Goal: Check status: Check status

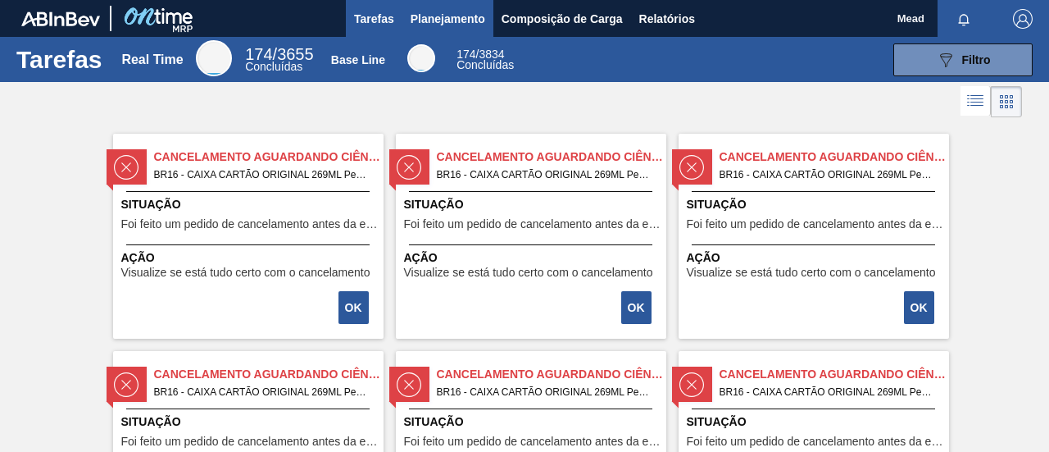
drag, startPoint x: 466, startPoint y: 26, endPoint x: 454, endPoint y: 29, distance: 12.5
click at [454, 29] on button "Planejamento" at bounding box center [448, 18] width 91 height 37
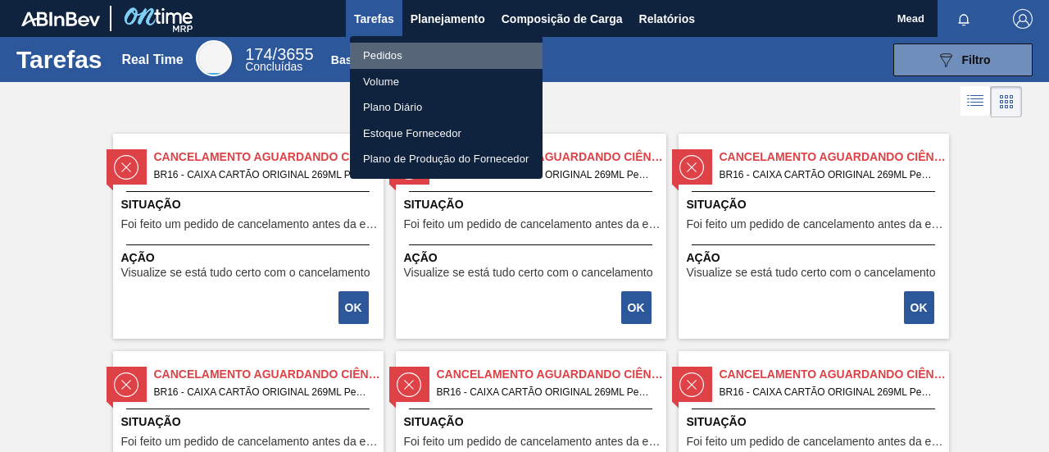
click at [394, 57] on li "Pedidos" at bounding box center [446, 56] width 193 height 26
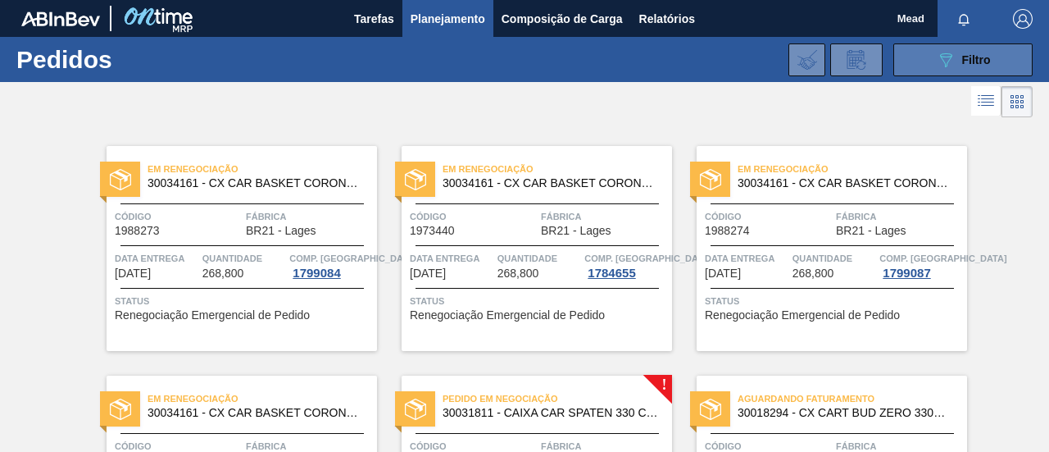
click at [949, 75] on button "089F7B8B-B2A5-4AFE-B5C0-19BA573D28AC Filtro" at bounding box center [963, 59] width 139 height 33
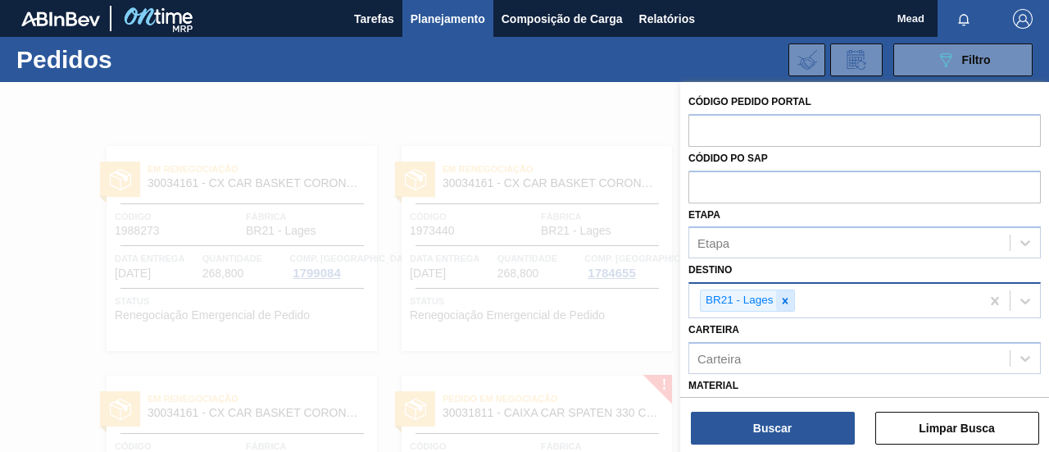
click at [785, 301] on icon at bounding box center [785, 301] width 6 height 6
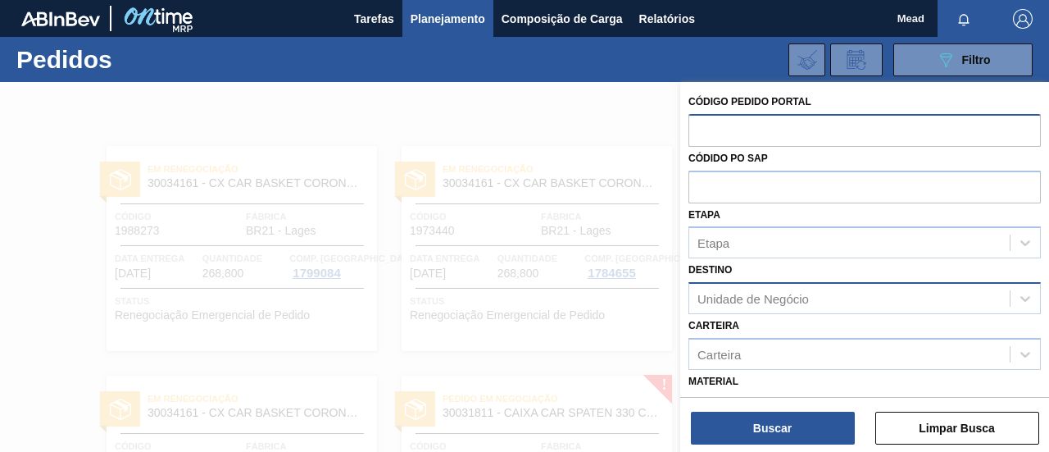
click at [739, 127] on input "text" at bounding box center [865, 129] width 353 height 31
click at [771, 130] on input "text" at bounding box center [865, 129] width 353 height 31
paste input "1994333"
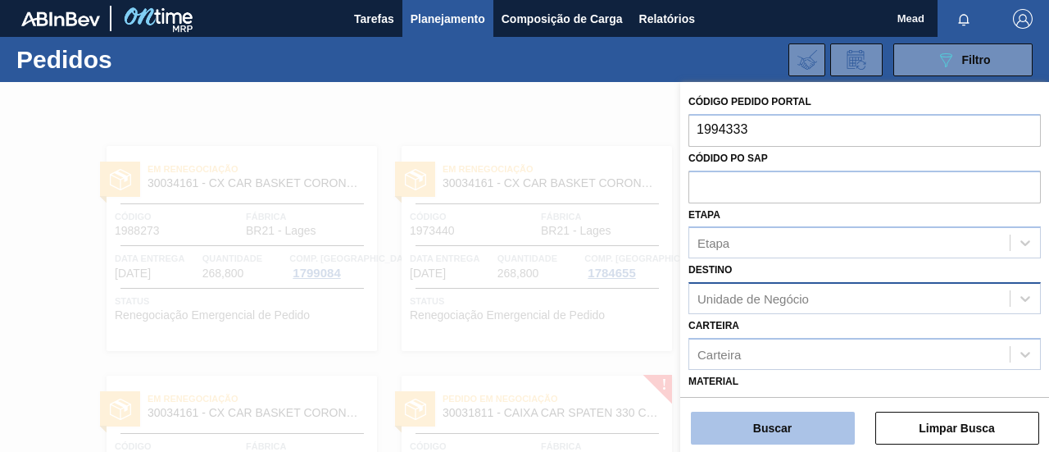
type input "1994333"
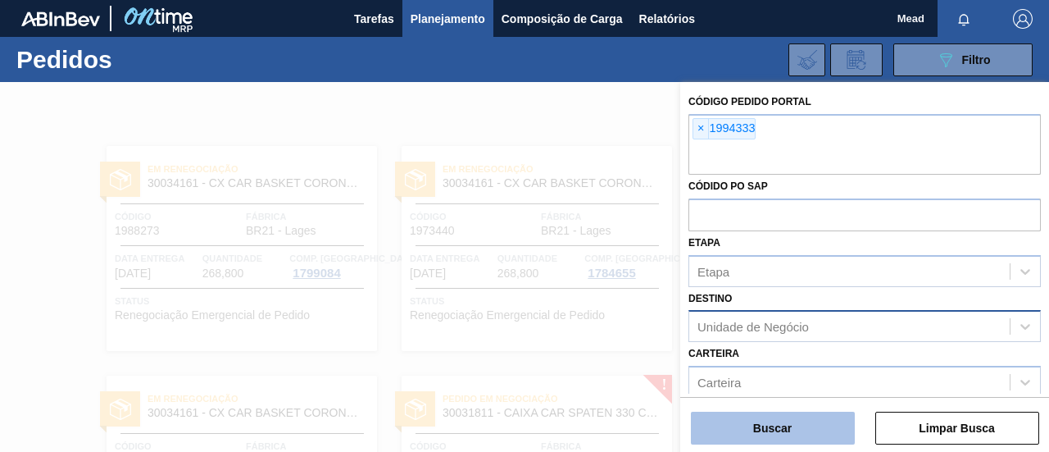
click at [776, 444] on button "Buscar" at bounding box center [773, 428] width 164 height 33
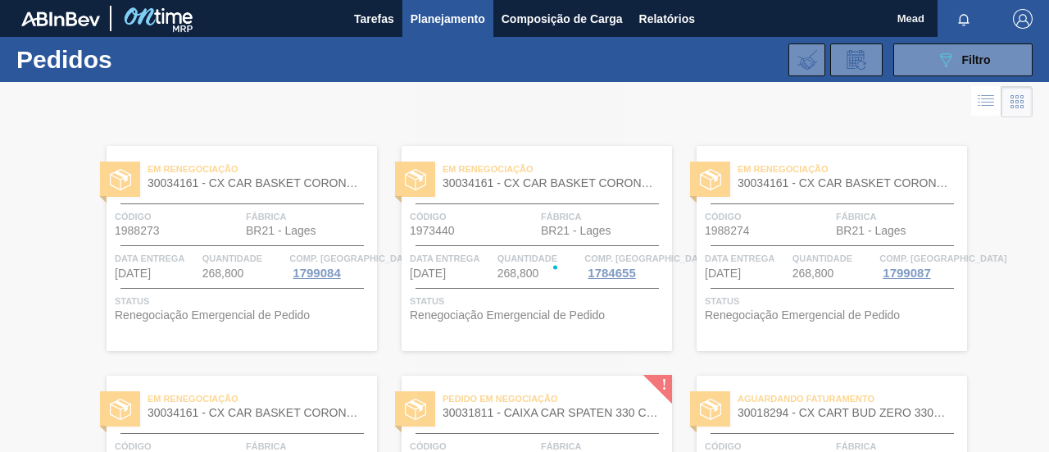
click at [774, 440] on div at bounding box center [524, 267] width 1049 height 370
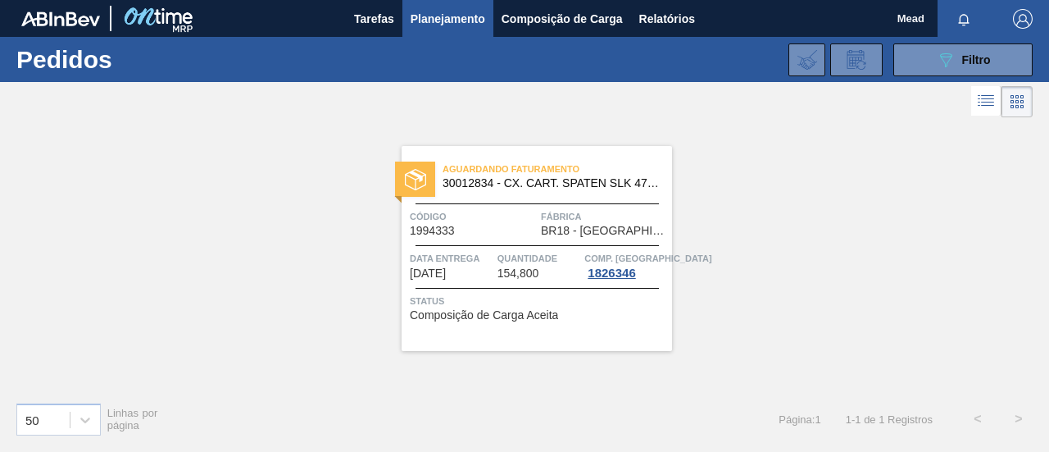
click at [500, 239] on div "Aguardando Faturamento 30012834 - CX. CART. SPATEN SLK 473ML C12 429 Código 199…" at bounding box center [537, 248] width 271 height 205
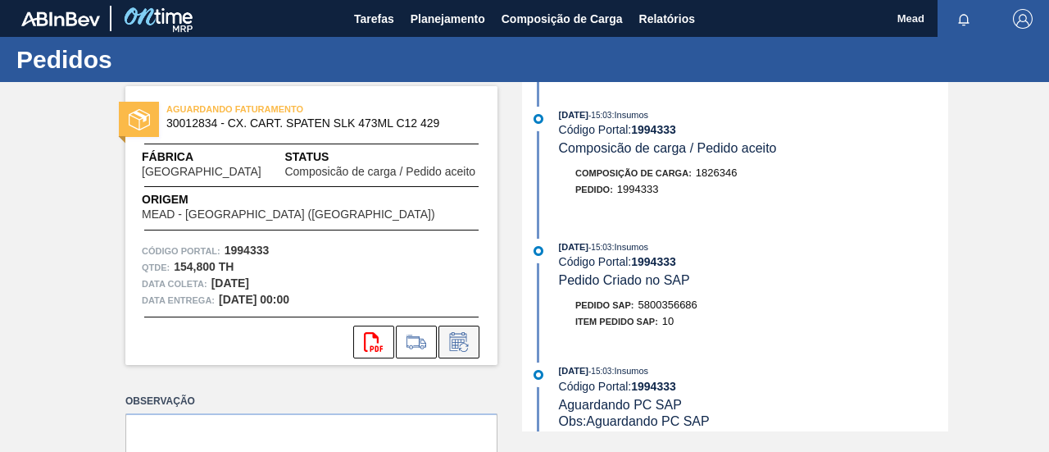
click at [459, 342] on icon at bounding box center [459, 342] width 26 height 20
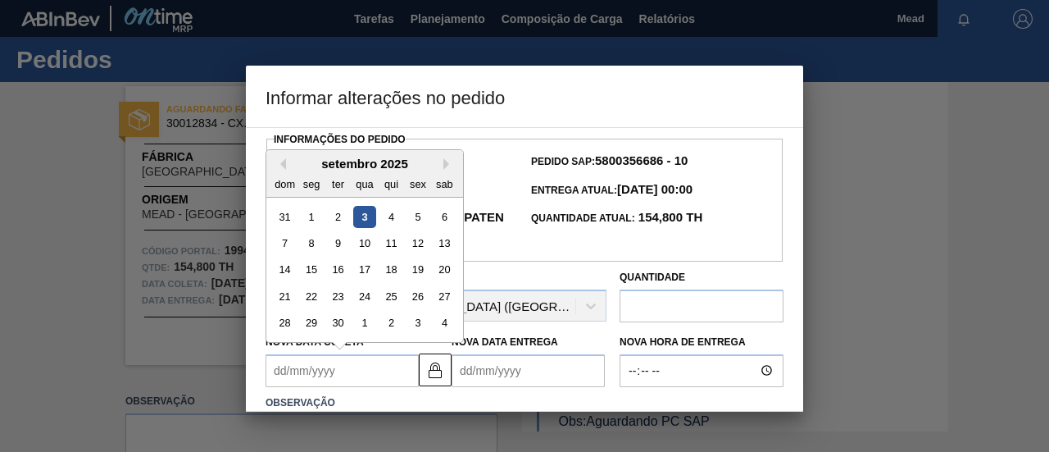
click at [363, 371] on Coleta1994333 "Nova Data Coleta" at bounding box center [342, 370] width 153 height 33
click at [365, 253] on div "10" at bounding box center [364, 243] width 22 height 22
type Coleta1994333 "10/09/2025"
type Entrega1994333 "14/09/2025"
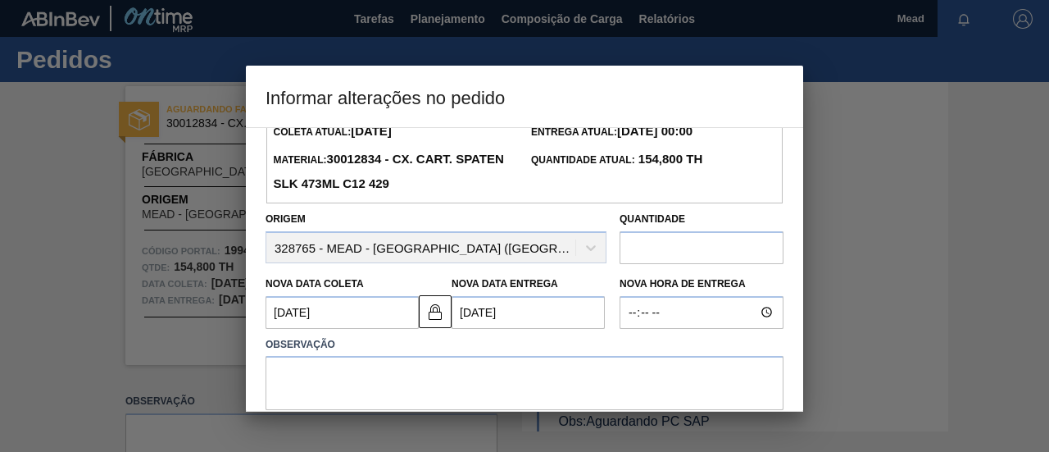
scroll to position [128, 0]
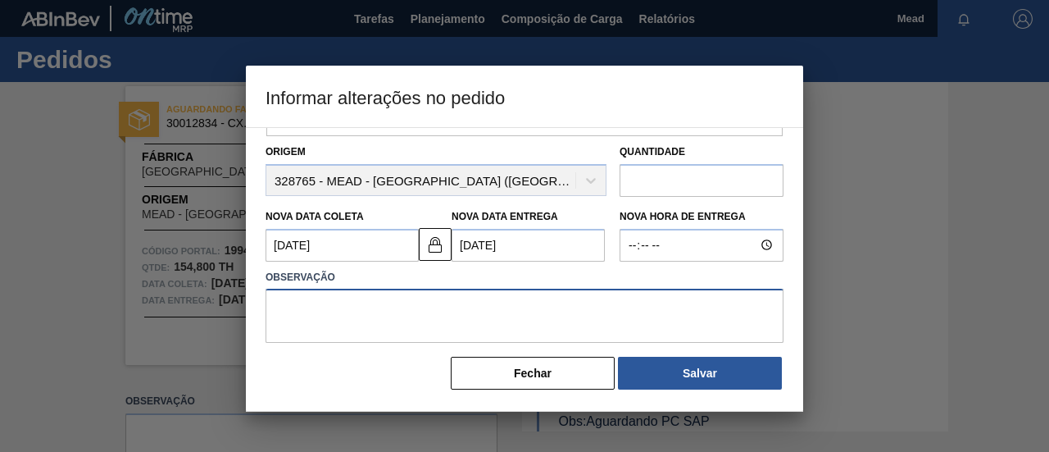
click at [390, 303] on textarea at bounding box center [525, 316] width 518 height 54
click at [356, 316] on textarea at bounding box center [525, 316] width 518 height 54
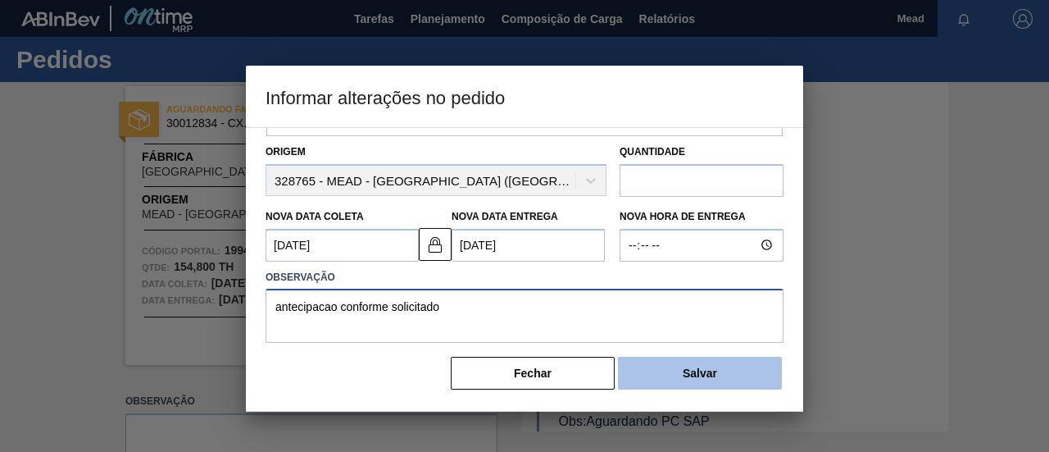
type textarea "antecipacao conforme solicitado"
click at [702, 373] on button "Salvar" at bounding box center [700, 373] width 164 height 33
click at [701, 375] on button "Salvar" at bounding box center [700, 373] width 164 height 33
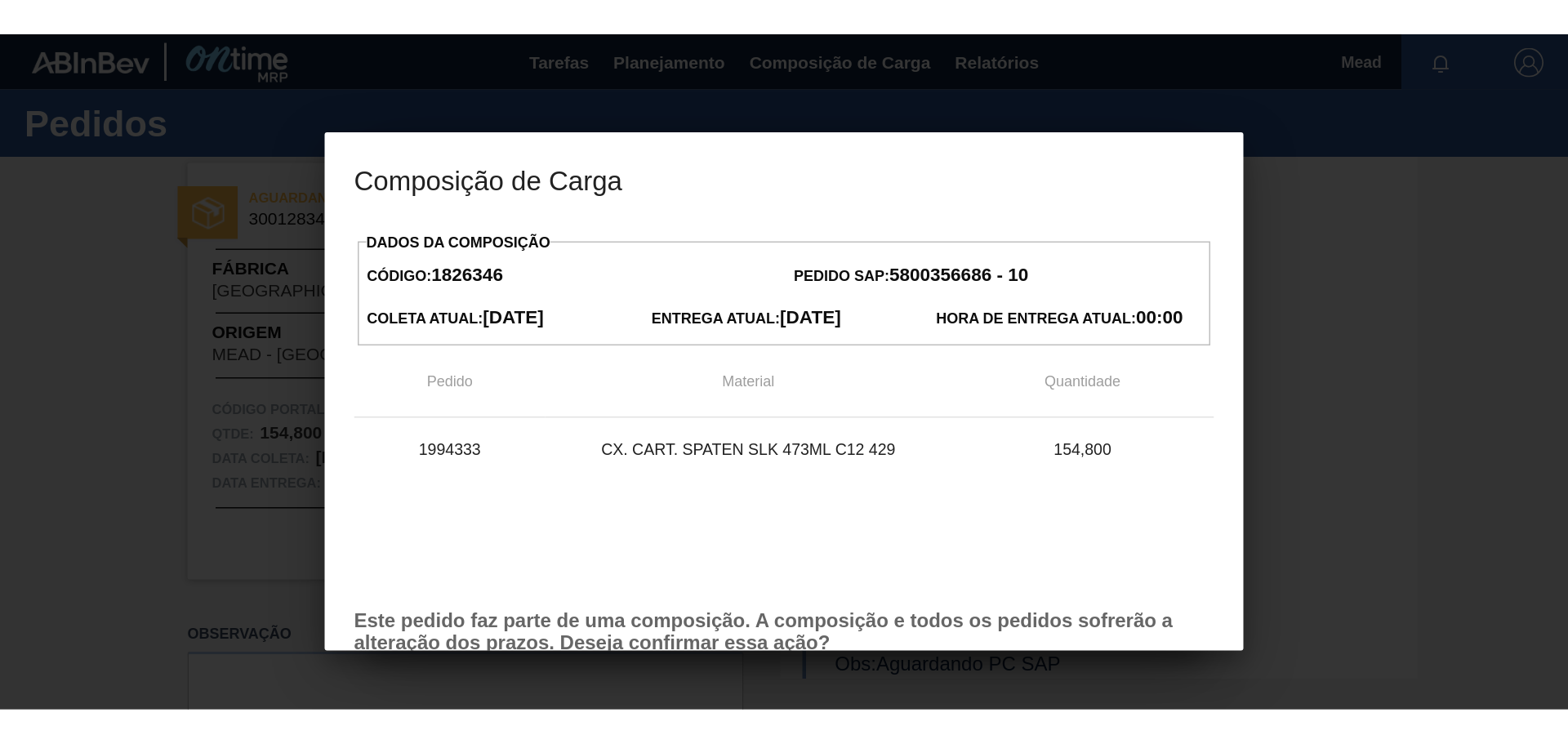
scroll to position [93, 0]
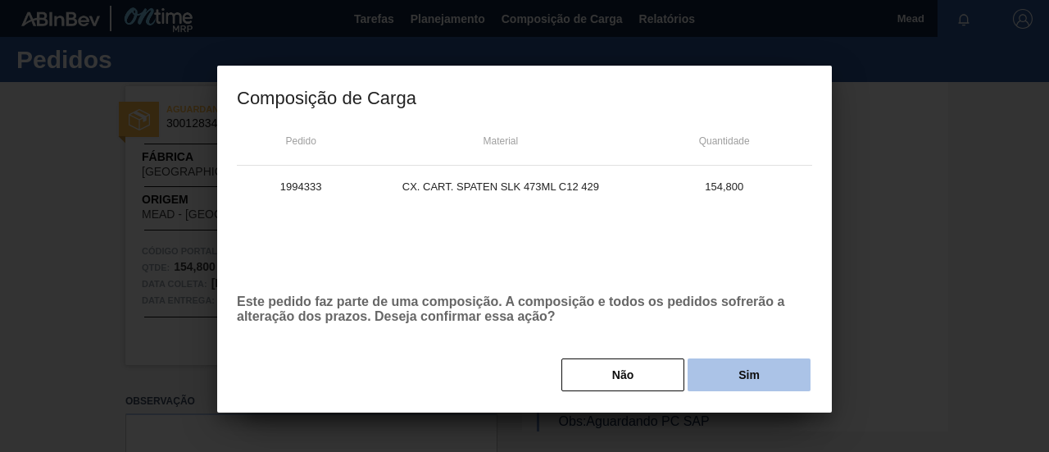
click at [767, 375] on button "Sim" at bounding box center [749, 374] width 123 height 33
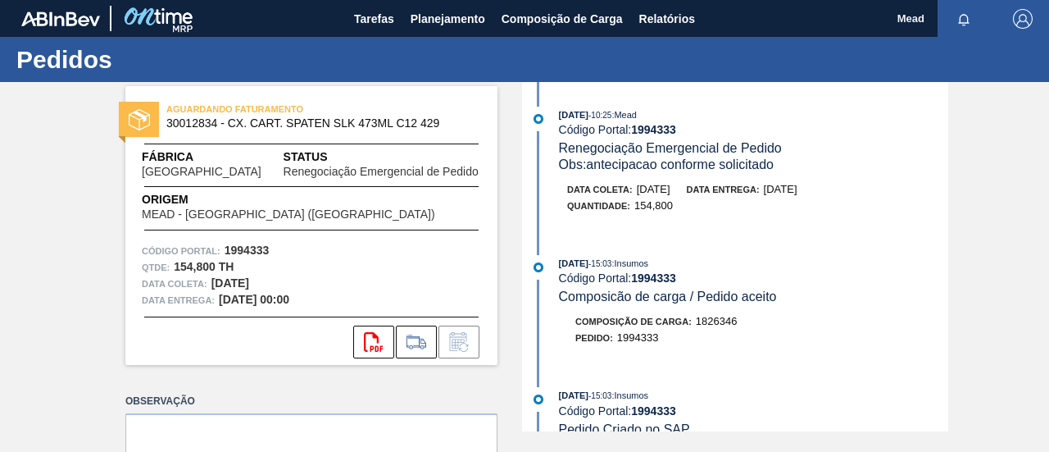
click at [673, 330] on div "Composição de Carga : 1826346" at bounding box center [656, 321] width 162 height 16
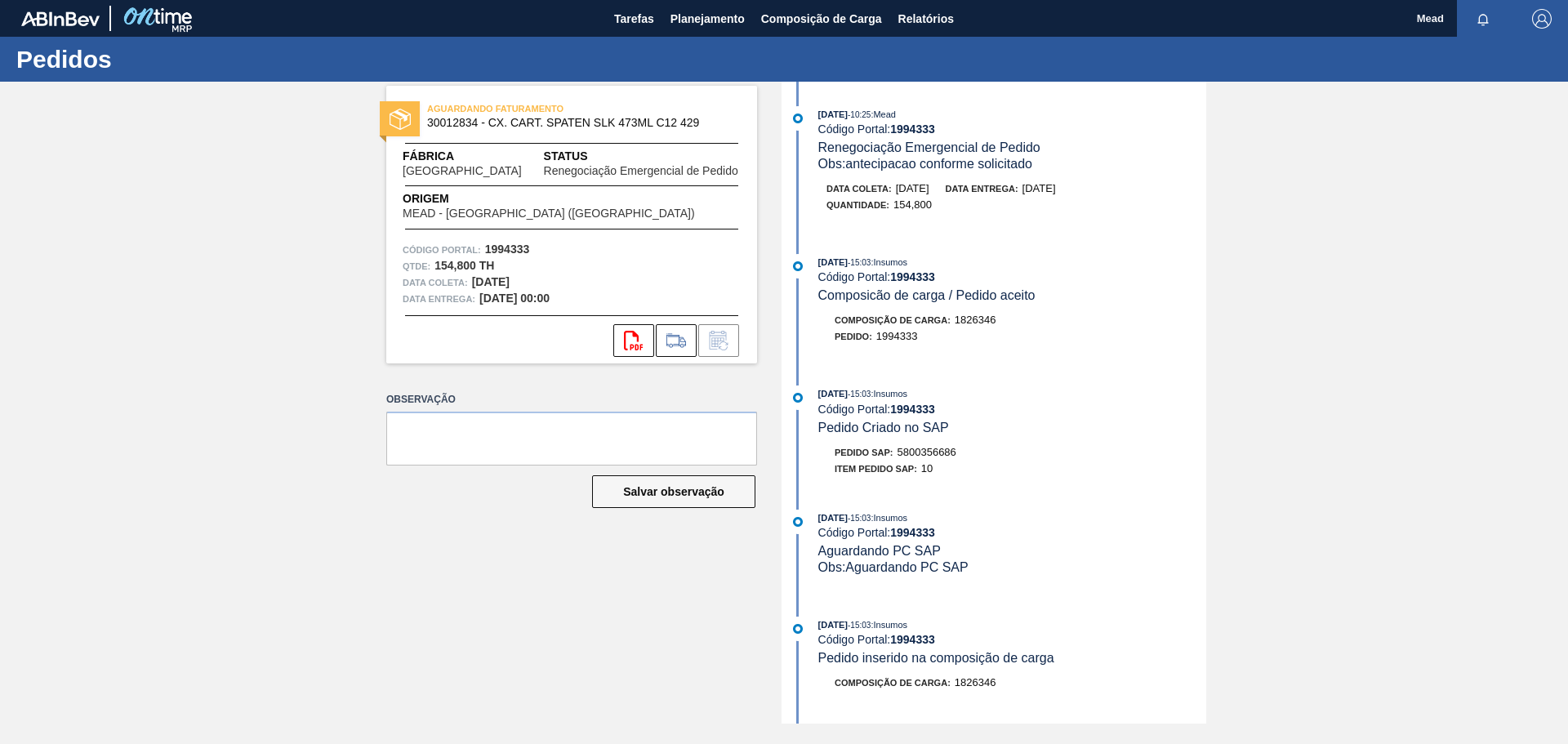
click at [216, 233] on div "AGUARDANDO FATURAMENTO 30012834 - CX. CART. SPATEN SLK 473ML C12 429 Fábrica Pe…" at bounding box center [784, 402] width 1568 height 641
